Goal: Task Accomplishment & Management: Use online tool/utility

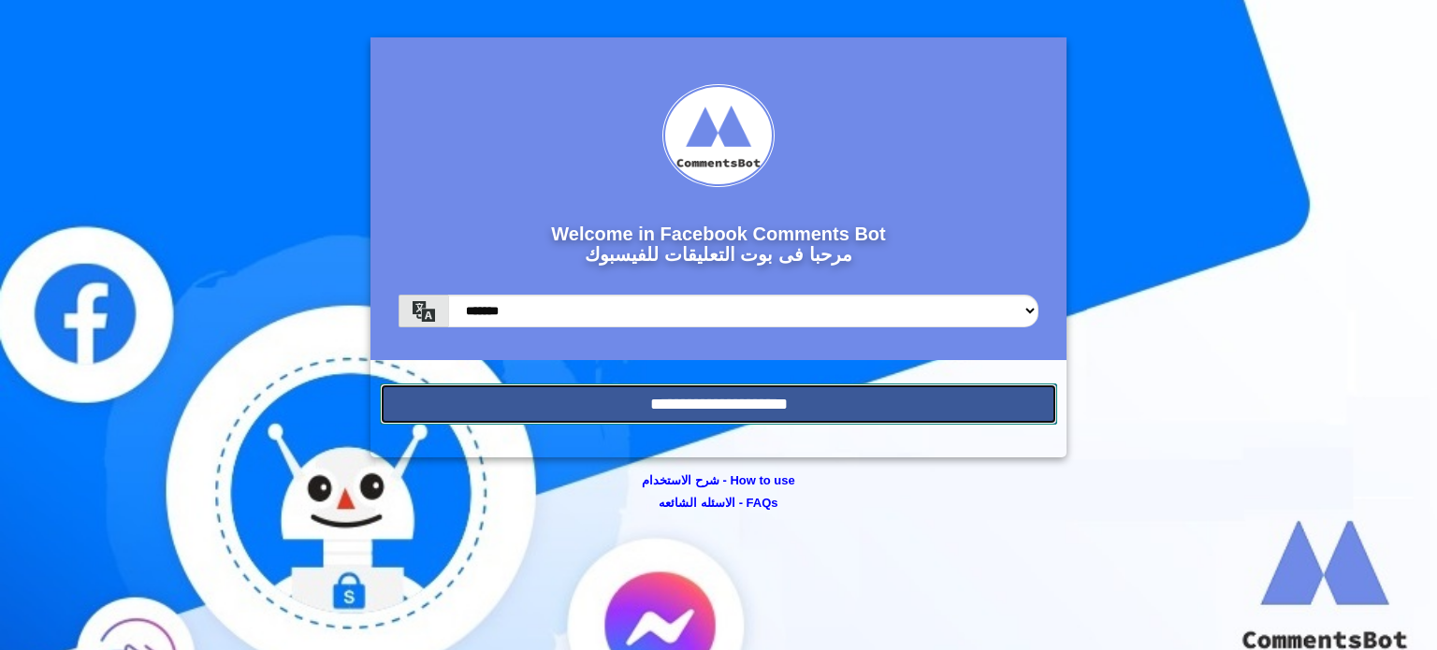
click at [751, 416] on input "**********" at bounding box center [718, 404] width 677 height 41
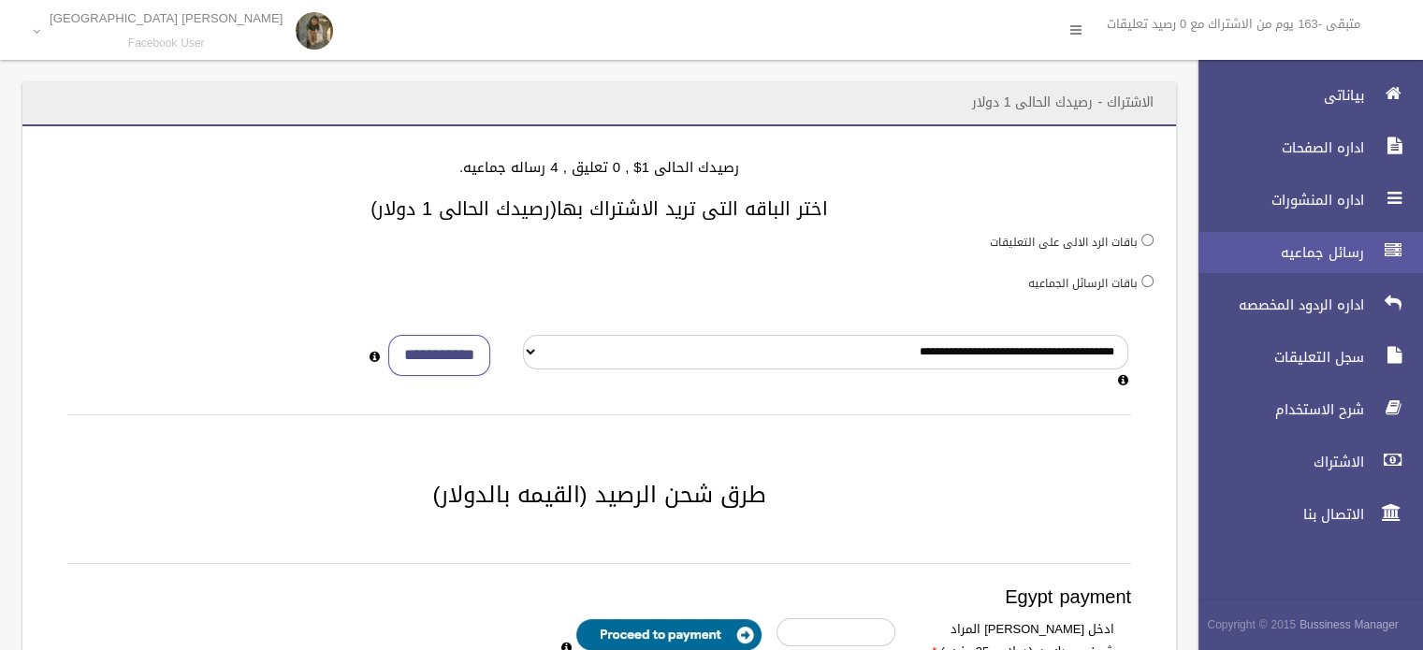
click at [1343, 261] on span "رسائل جماعيه" at bounding box center [1276, 252] width 187 height 19
